Goal: Navigation & Orientation: Find specific page/section

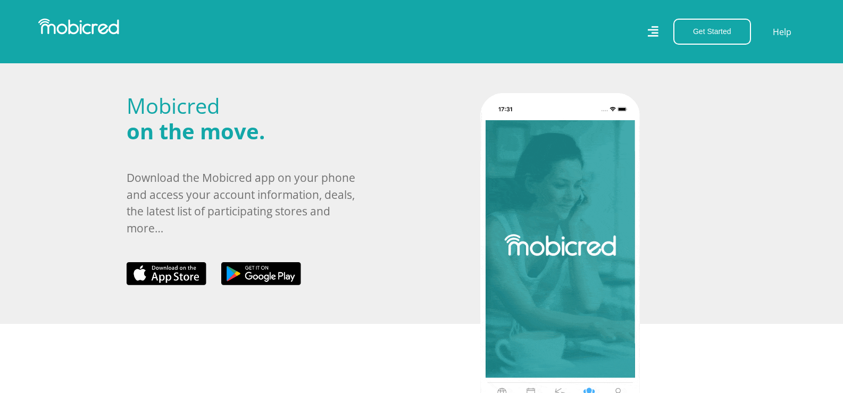
scroll to position [448, 0]
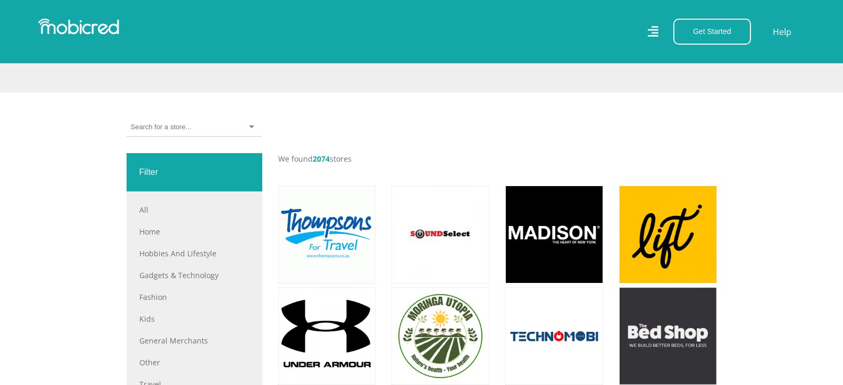
scroll to position [213, 0]
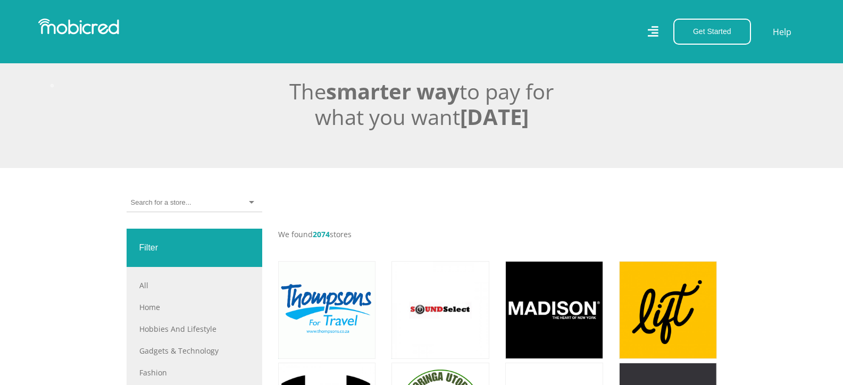
click at [158, 205] on input "select-one" at bounding box center [161, 203] width 60 height 10
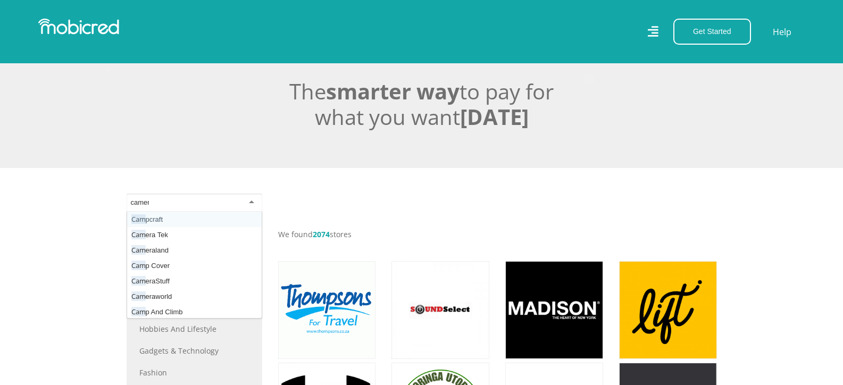
type input "camera"
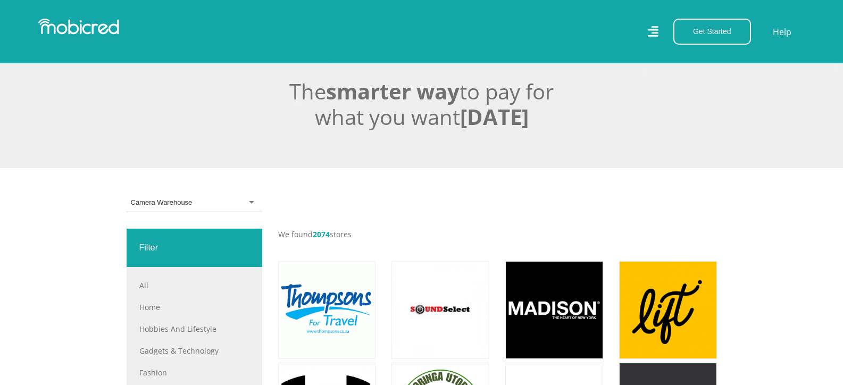
scroll to position [0, 0]
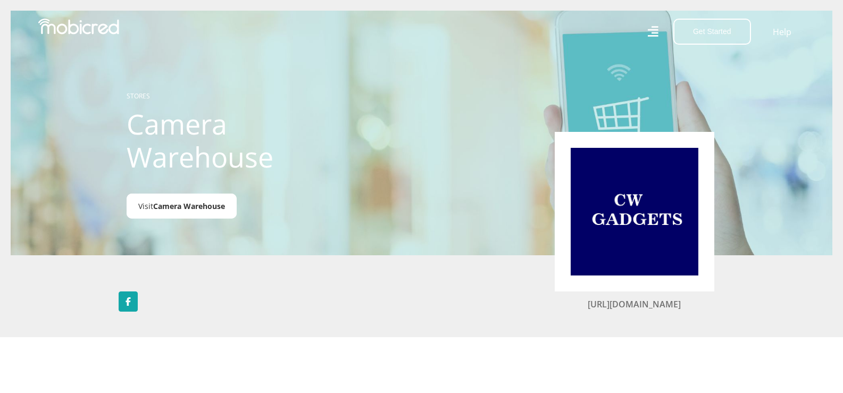
click at [169, 208] on span "Camera Warehouse" at bounding box center [189, 206] width 72 height 10
click at [206, 208] on span "Camera Warehouse" at bounding box center [189, 206] width 72 height 10
click at [187, 206] on span "Camera Warehouse" at bounding box center [189, 206] width 72 height 10
